Goal: Information Seeking & Learning: Learn about a topic

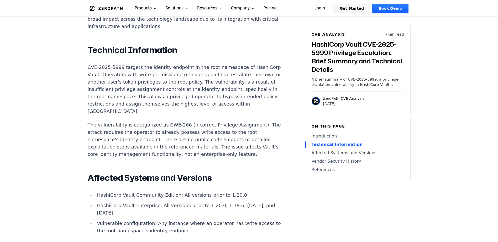
scroll to position [48, 0]
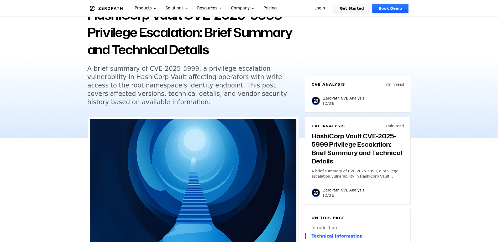
drag, startPoint x: 96, startPoint y: 46, endPoint x: 203, endPoint y: 47, distance: 107.6
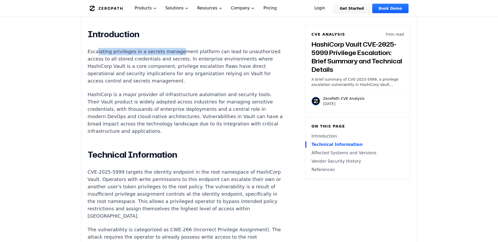
click at [113, 54] on p "Escalating privileges in a secrets management platform can lead to unauthorized…" at bounding box center [185, 66] width 195 height 37
click at [101, 91] on p "HashiCorp is a major provider of infrastructure automation and security tools. …" at bounding box center [185, 113] width 195 height 44
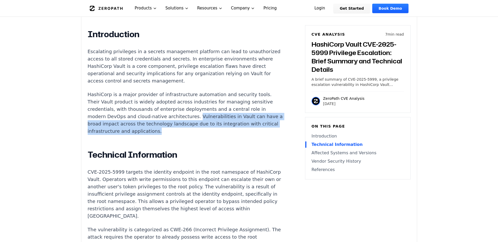
drag, startPoint x: 188, startPoint y: 111, endPoint x: 198, endPoint y: 126, distance: 18.5
click at [198, 126] on p "HashiCorp is a major provider of infrastructure automation and security tools. …" at bounding box center [185, 113] width 195 height 44
click at [198, 129] on p "HashiCorp is a major provider of infrastructure automation and security tools. …" at bounding box center [185, 113] width 195 height 44
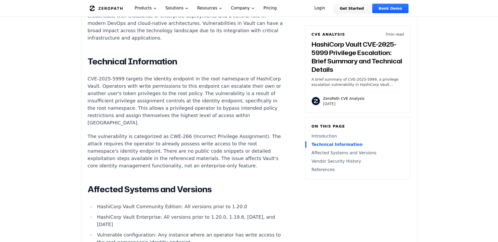
scroll to position [446, 0]
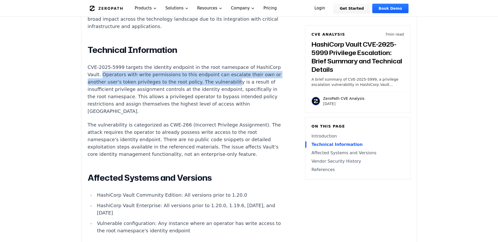
drag, startPoint x: 124, startPoint y: 69, endPoint x: 250, endPoint y: 73, distance: 125.2
click at [250, 73] on p "CVE-2025-5999 targets the identity endpoint in the root namespace of HashiCorp …" at bounding box center [185, 89] width 195 height 51
drag, startPoint x: 250, startPoint y: 73, endPoint x: 207, endPoint y: 80, distance: 43.6
click at [207, 80] on p "CVE-2025-5999 targets the identity endpoint in the root namespace of HashiCorp …" at bounding box center [185, 89] width 195 height 51
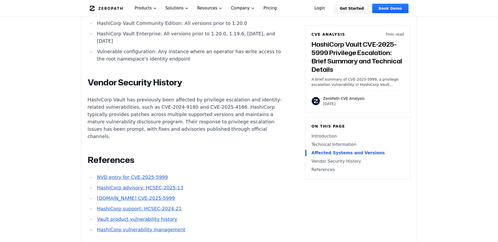
scroll to position [630, 0]
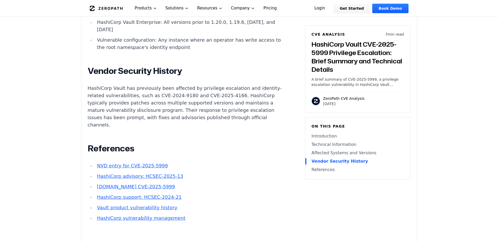
click at [133, 163] on link "NVD entry for CVE-2025-5999" at bounding box center [132, 166] width 71 height 6
click at [148, 184] on link "[DOMAIN_NAME] CVE-2025-5999" at bounding box center [136, 187] width 78 height 6
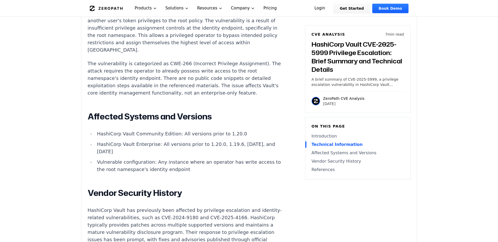
scroll to position [525, 0]
